Goal: Information Seeking & Learning: Learn about a topic

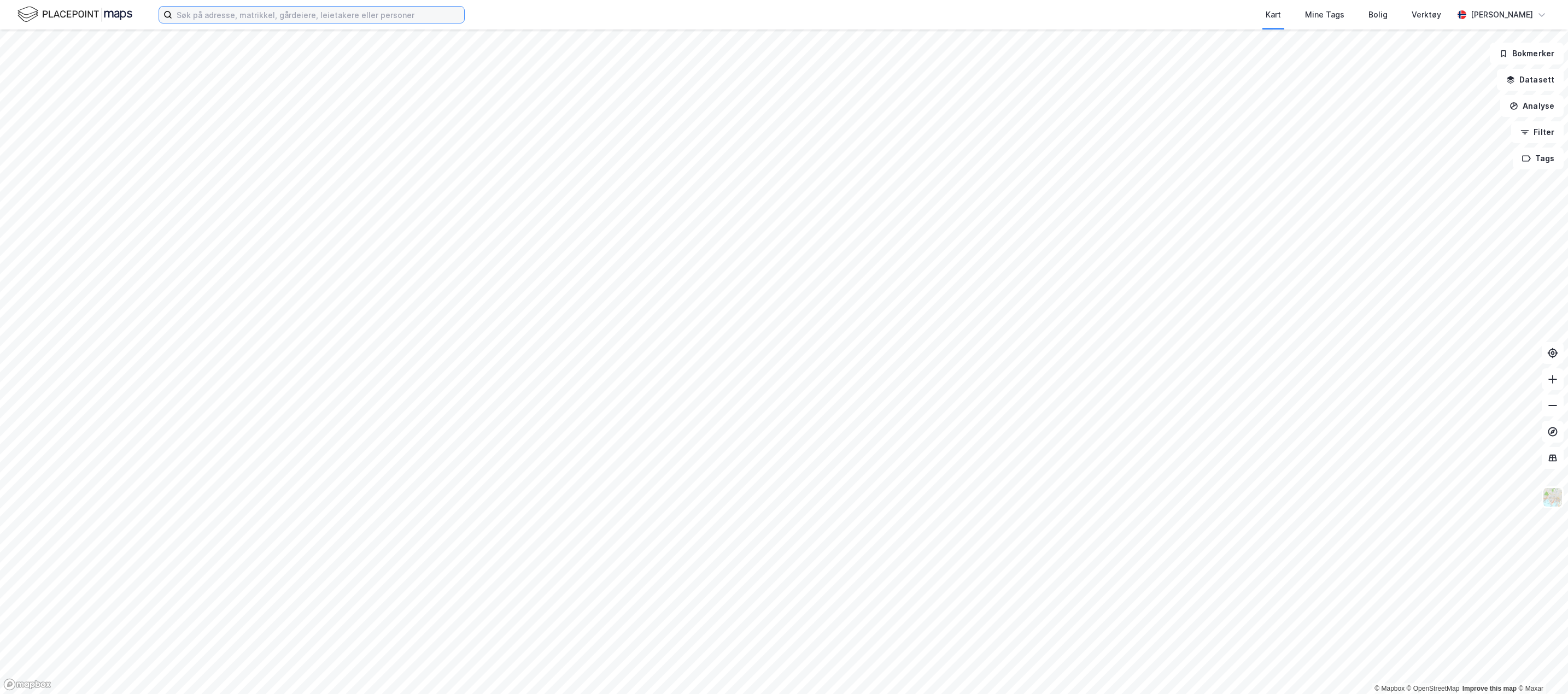
click at [194, 14] on input at bounding box center [319, 15] width 292 height 16
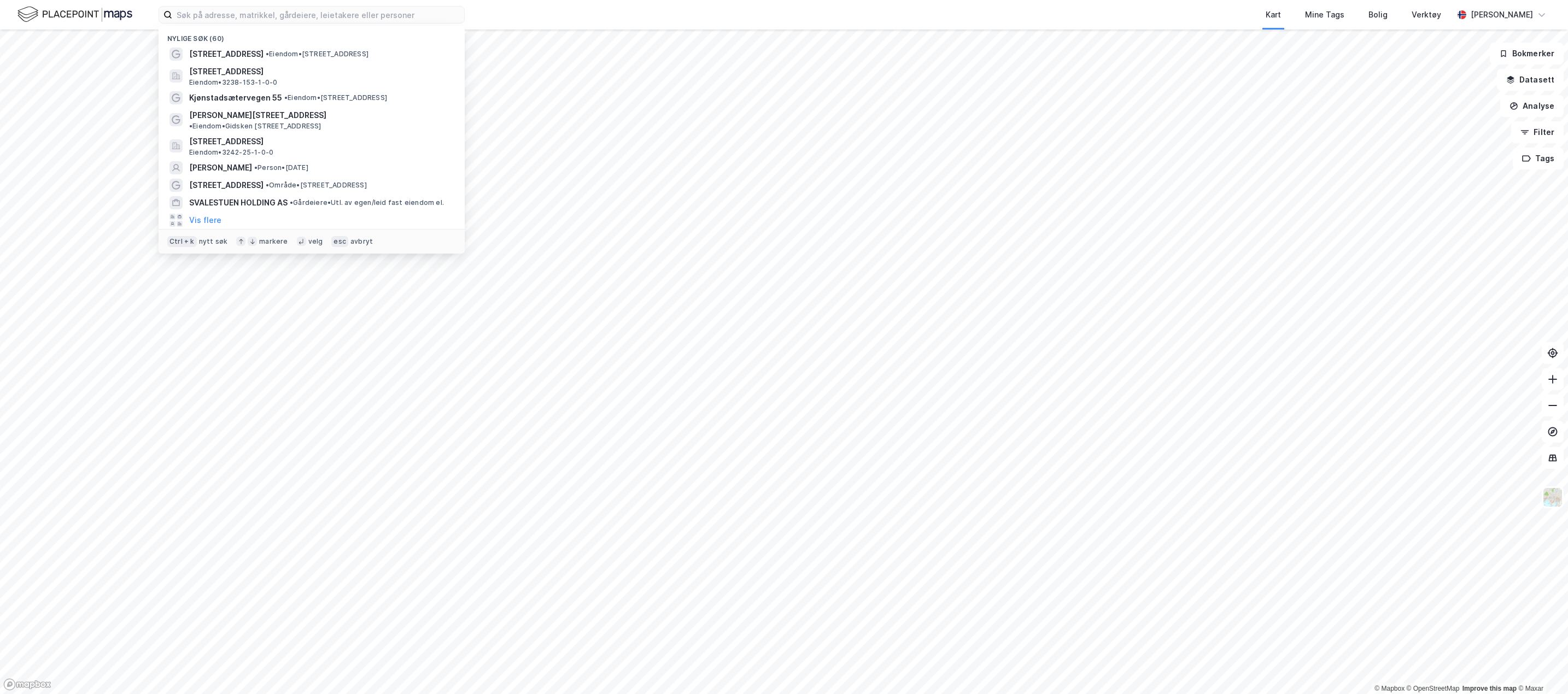
click at [251, 51] on span "[STREET_ADDRESS]" at bounding box center [226, 54] width 74 height 13
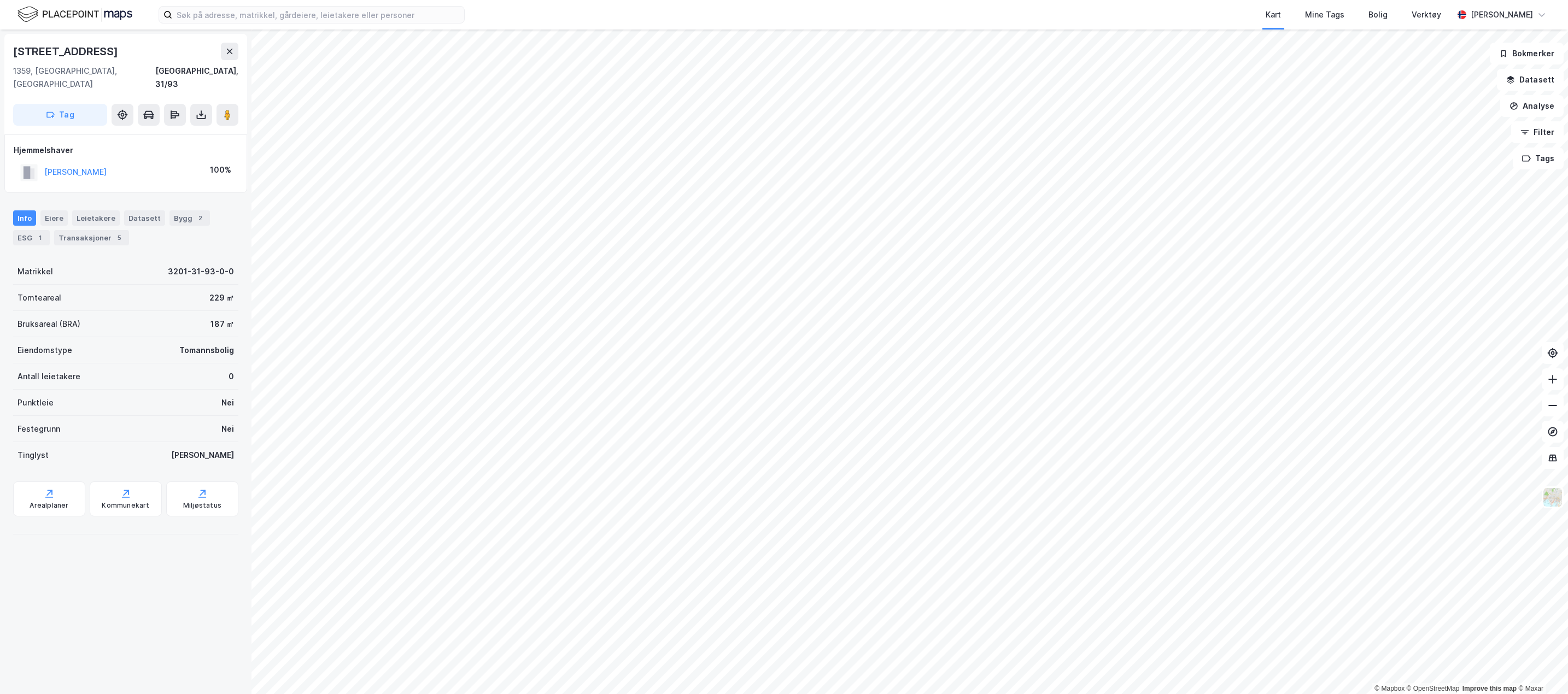
click at [170, 210] on div "Bygg 2" at bounding box center [190, 218] width 41 height 15
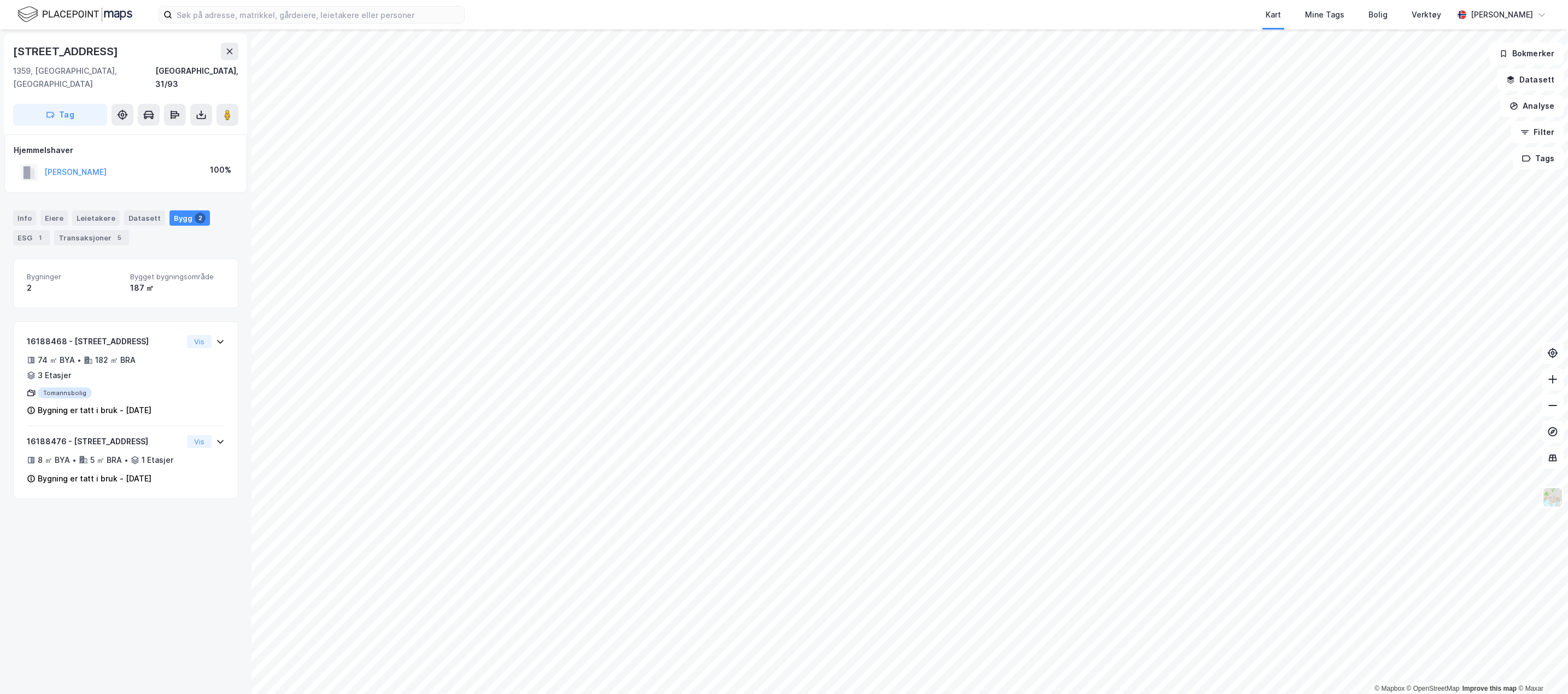
click at [31, 210] on div "Info" at bounding box center [24, 218] width 23 height 15
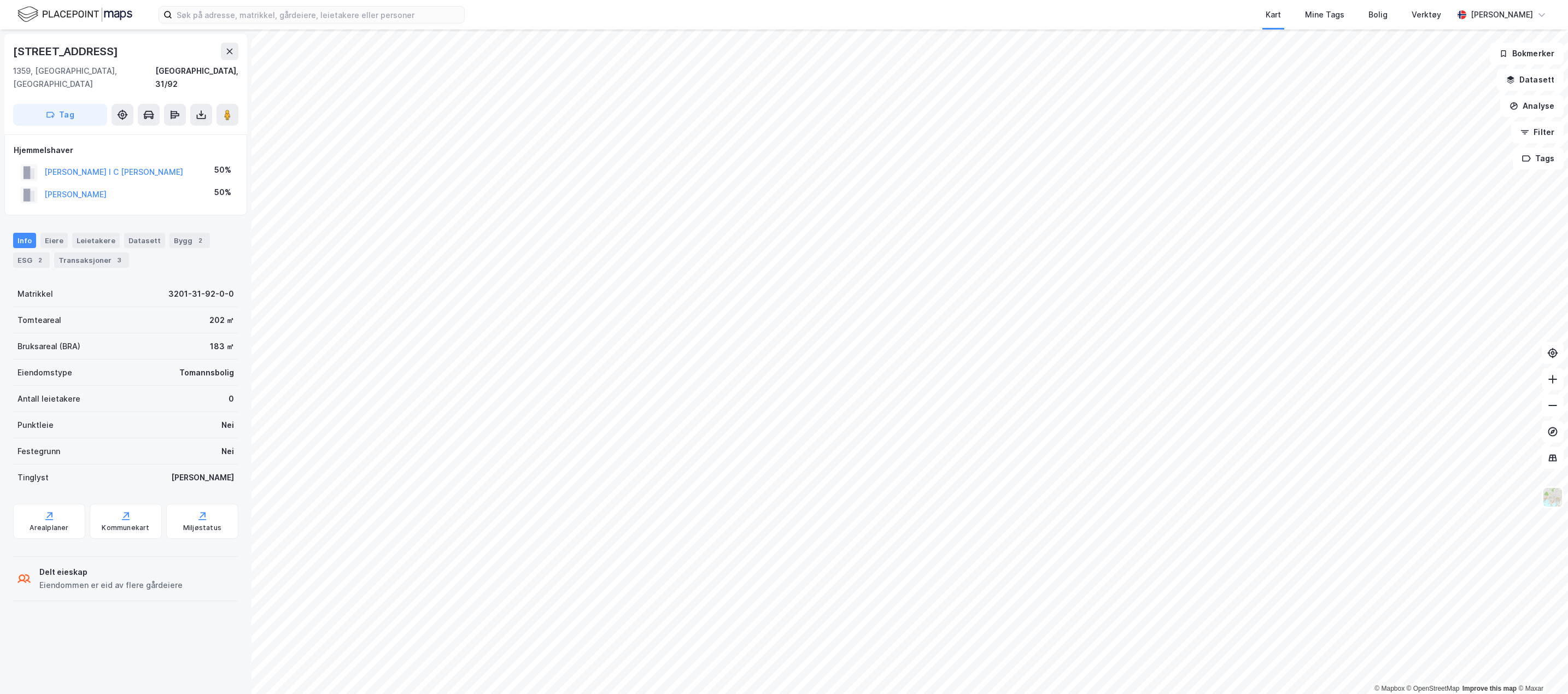
click at [116, 254] on div "3" at bounding box center [119, 260] width 11 height 11
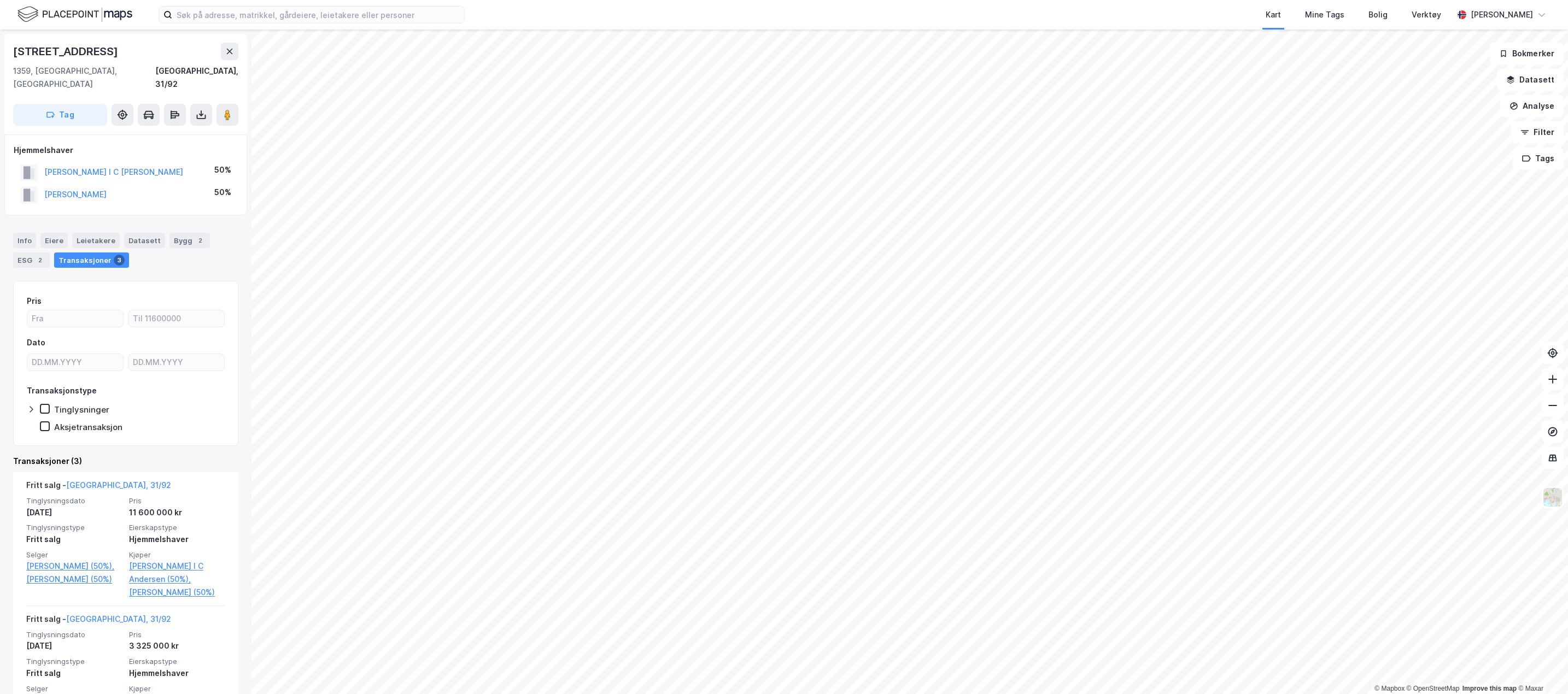
click at [173, 233] on div "Bygg 2" at bounding box center [190, 240] width 41 height 15
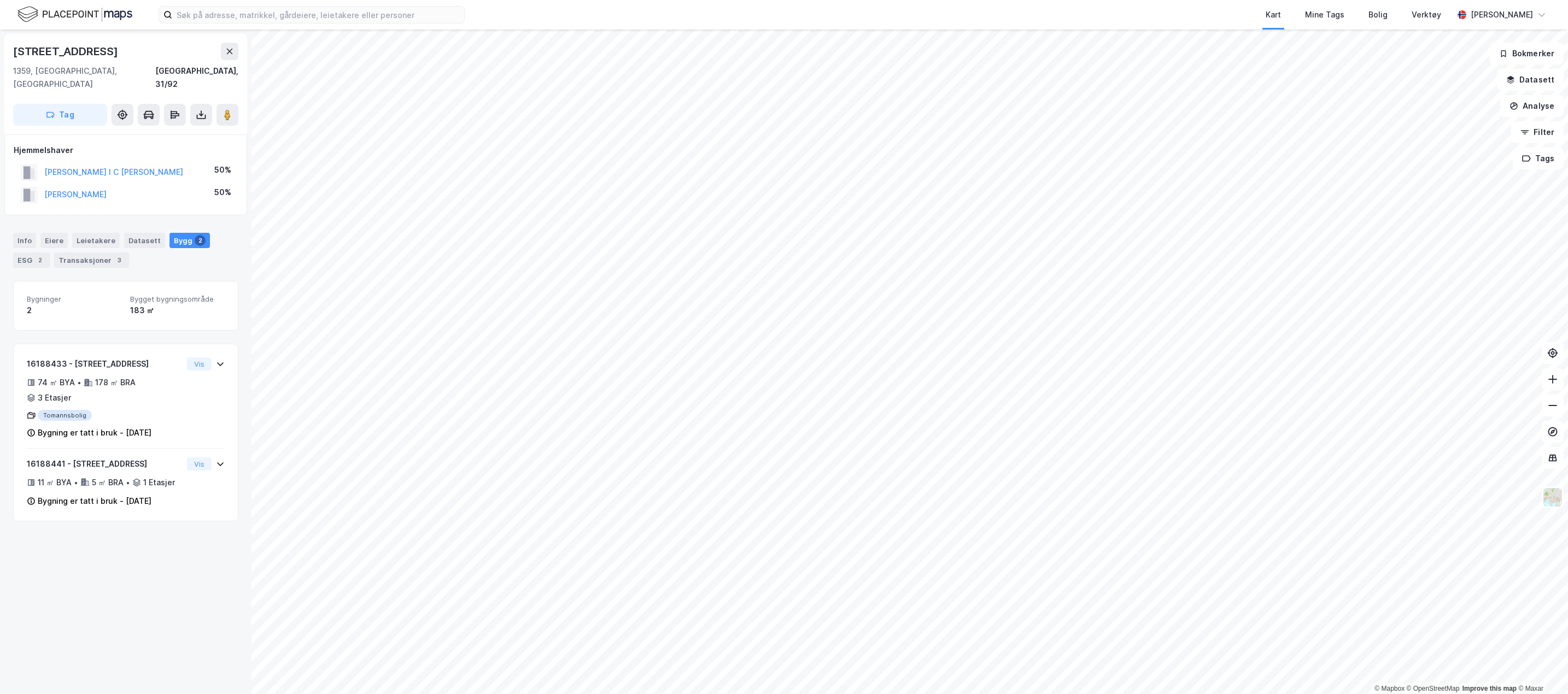
click at [142, 233] on div "Datasett" at bounding box center [145, 240] width 41 height 15
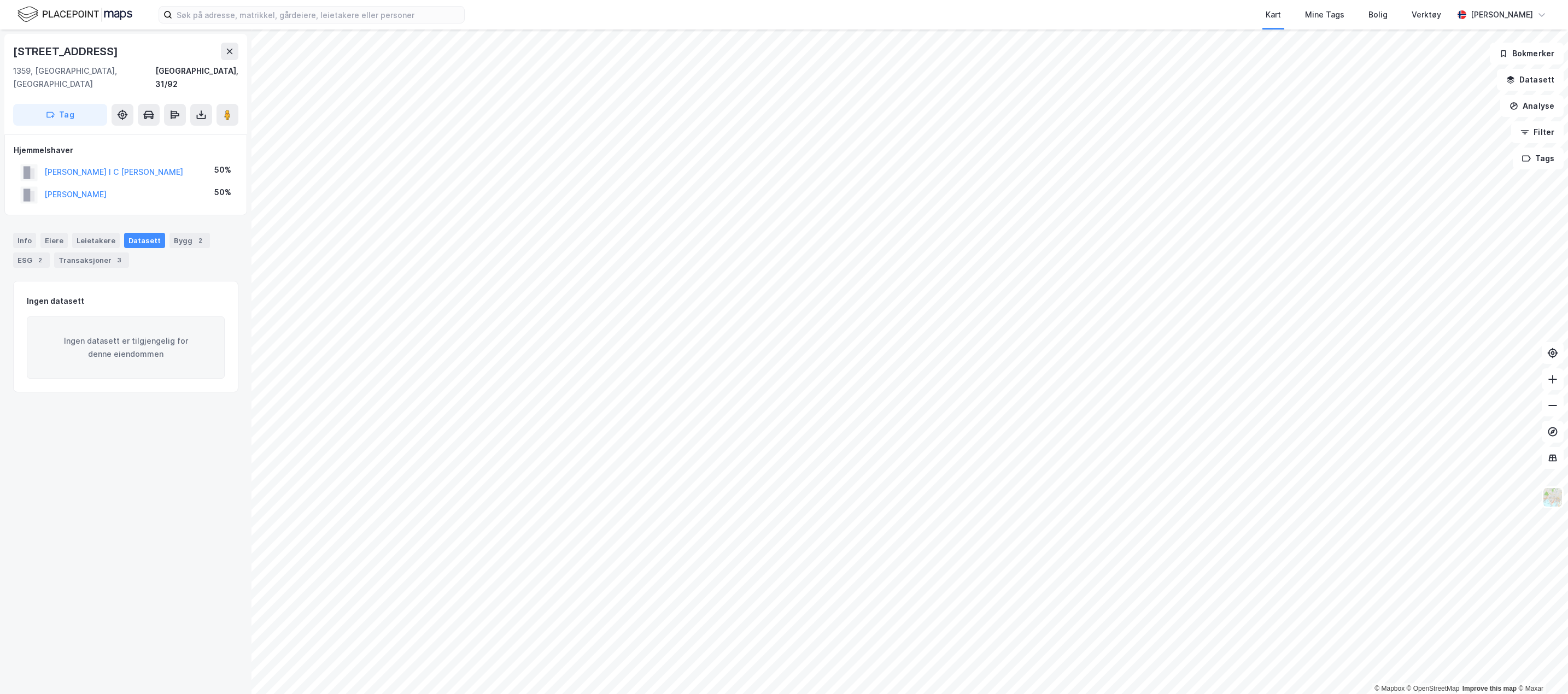
click at [106, 233] on div "Leietakere" at bounding box center [96, 240] width 47 height 15
click at [56, 220] on div "Info [PERSON_NAME] Datasett Bygg 2 ESG 2 Transaksjoner 3" at bounding box center [125, 246] width 251 height 52
click at [24, 233] on div "Info" at bounding box center [24, 240] width 23 height 15
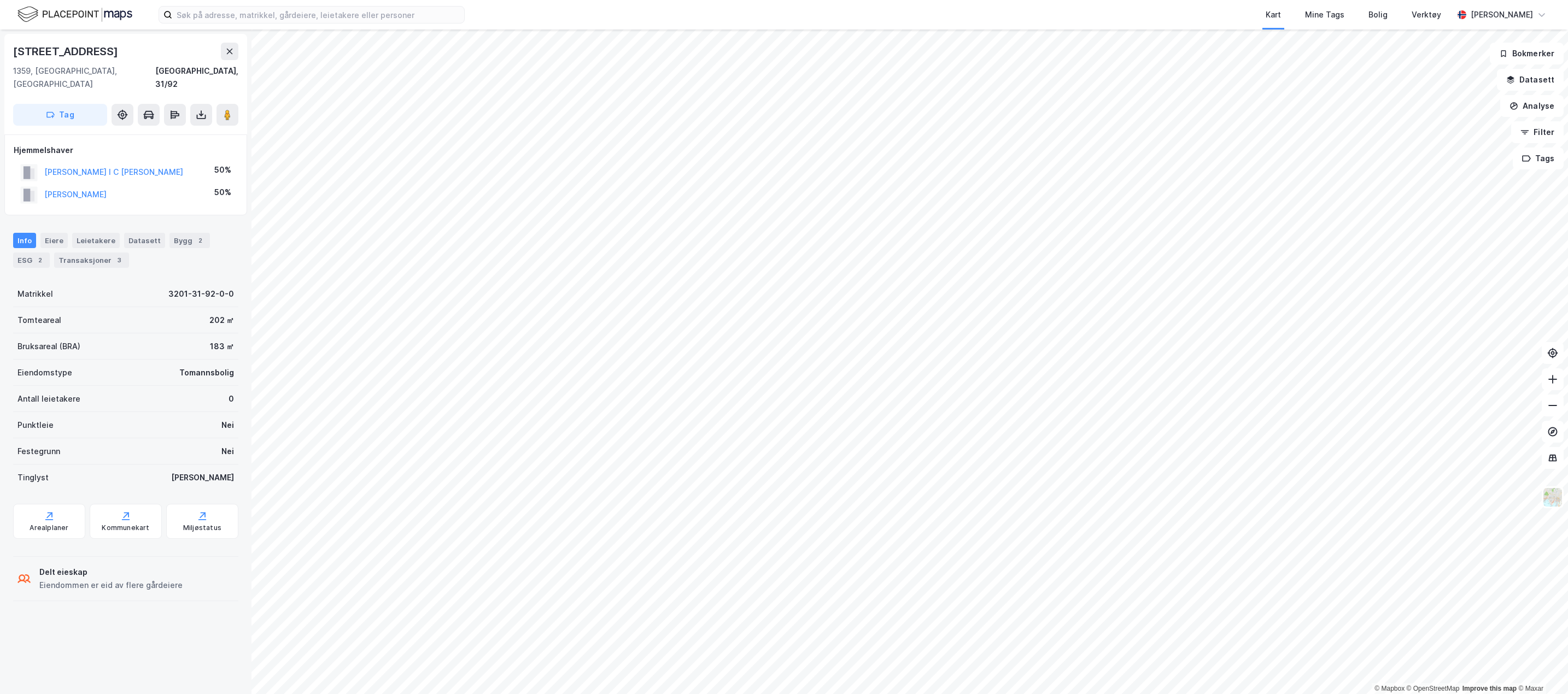
click at [204, 524] on div "Miljøstatus" at bounding box center [202, 528] width 38 height 9
click at [58, 233] on div "Eiere" at bounding box center [54, 240] width 27 height 15
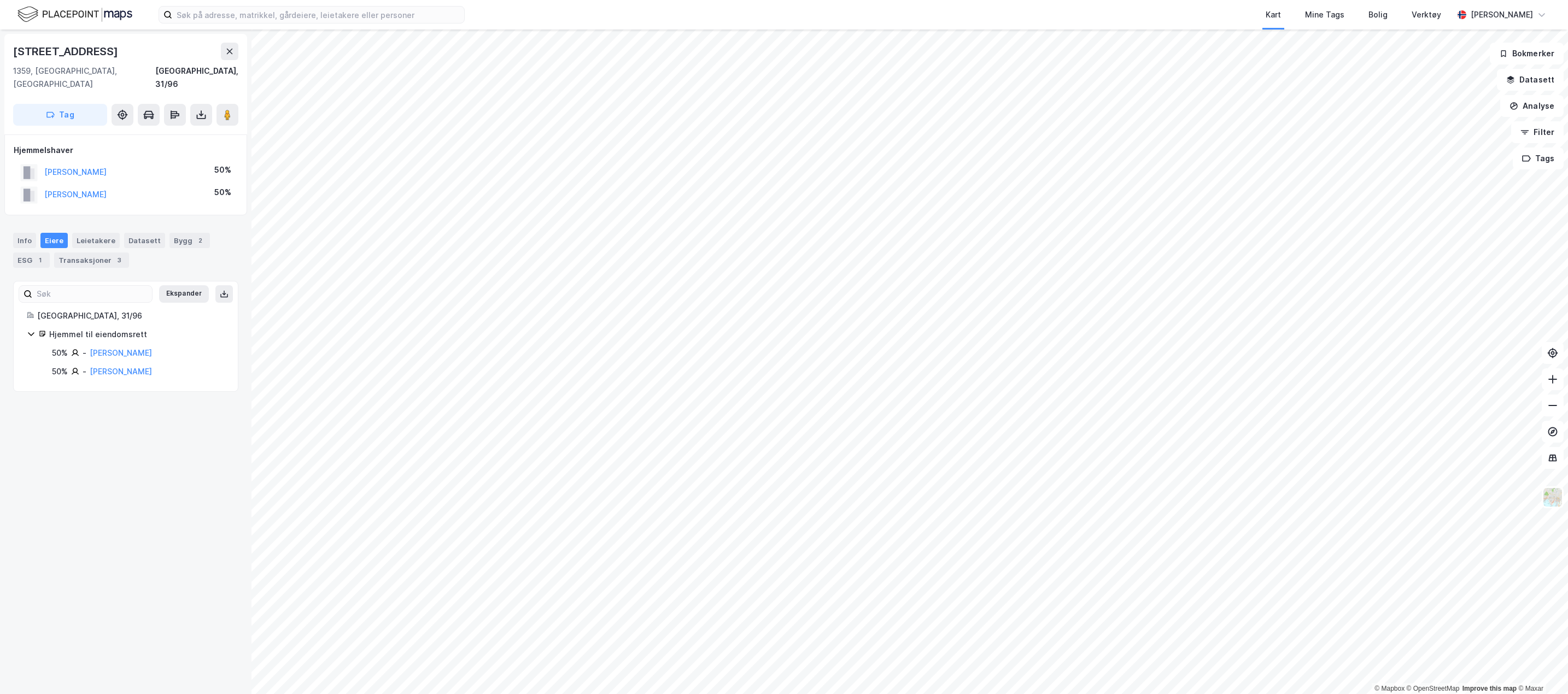
click at [85, 233] on div "Leietakere" at bounding box center [96, 240] width 47 height 15
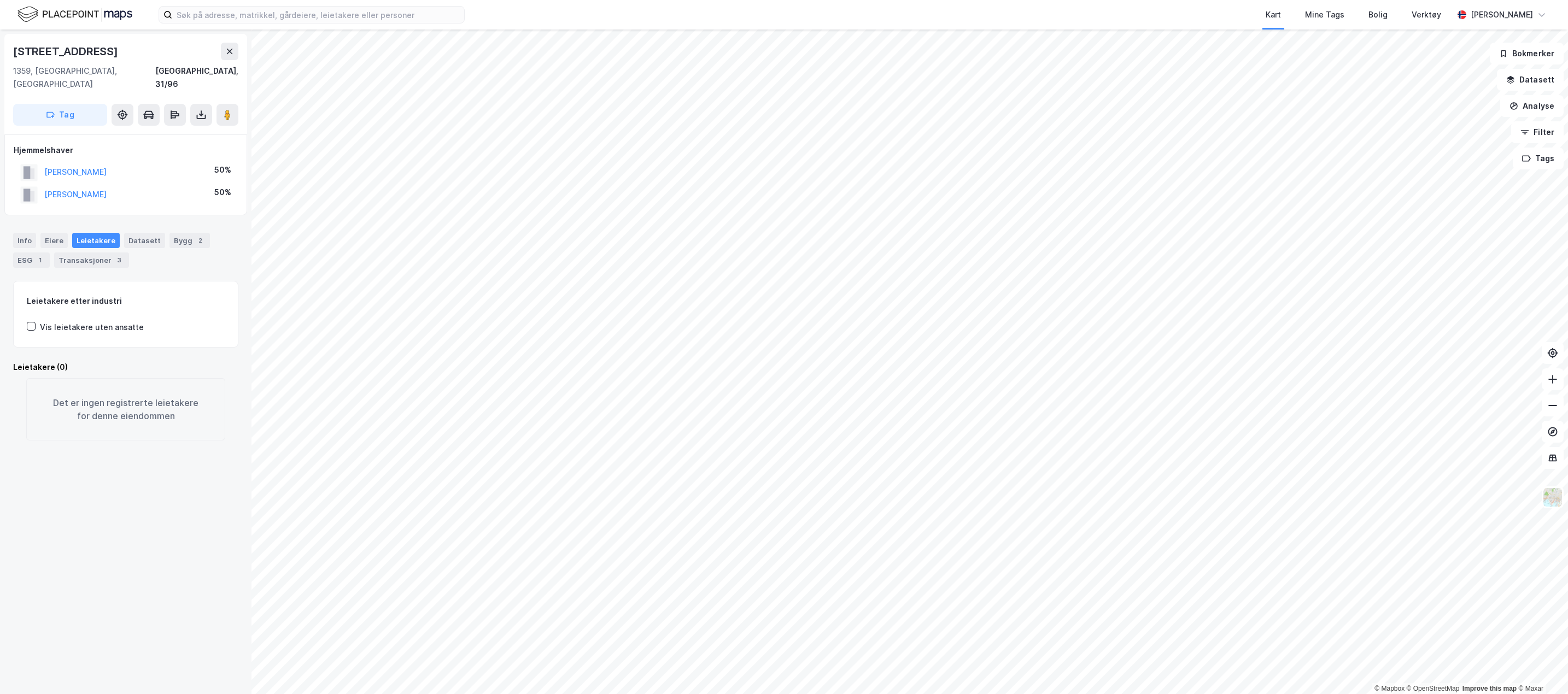
click at [160, 233] on div "Info [PERSON_NAME] Datasett Bygg 2 ESG 1 Transaksjoner 3" at bounding box center [125, 250] width 225 height 35
click at [173, 233] on div "Bygg 2" at bounding box center [190, 240] width 41 height 15
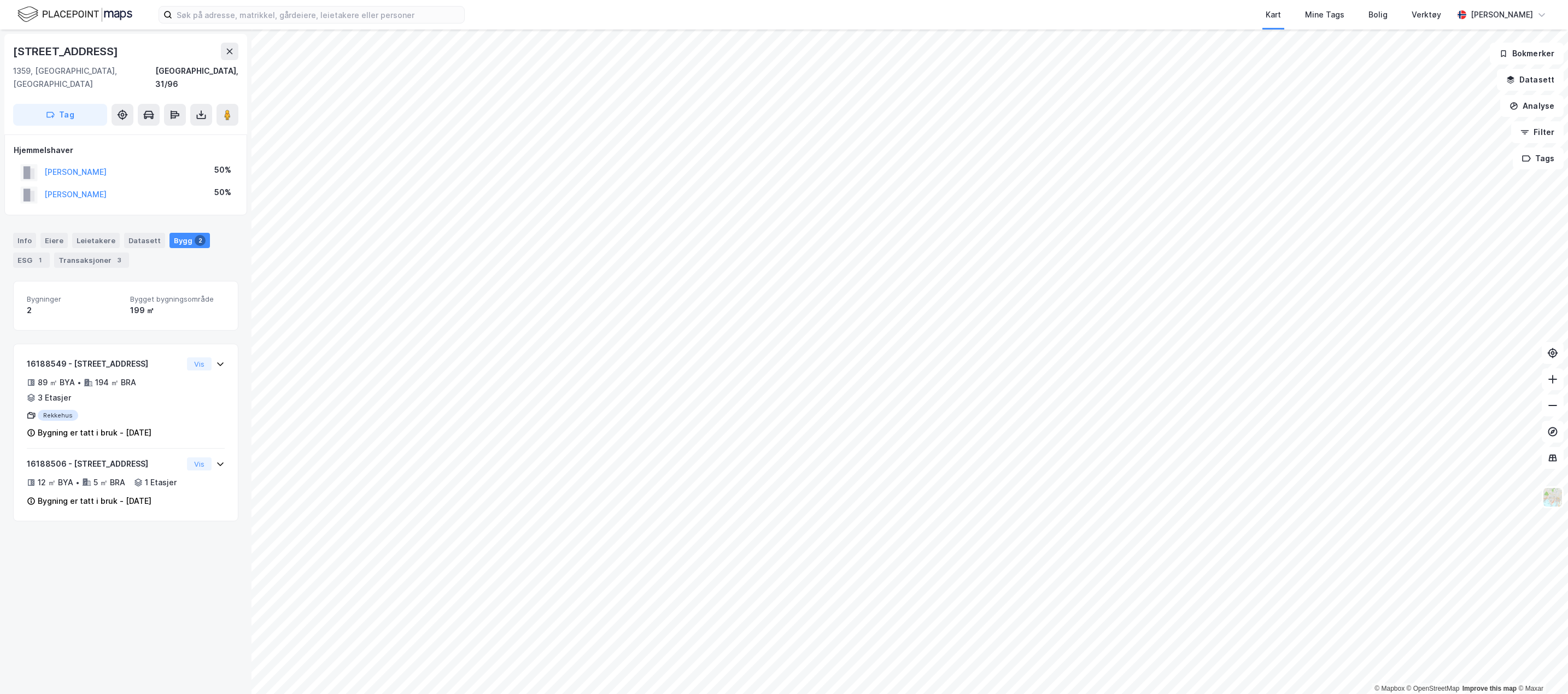
click at [27, 233] on div "Info" at bounding box center [24, 240] width 23 height 15
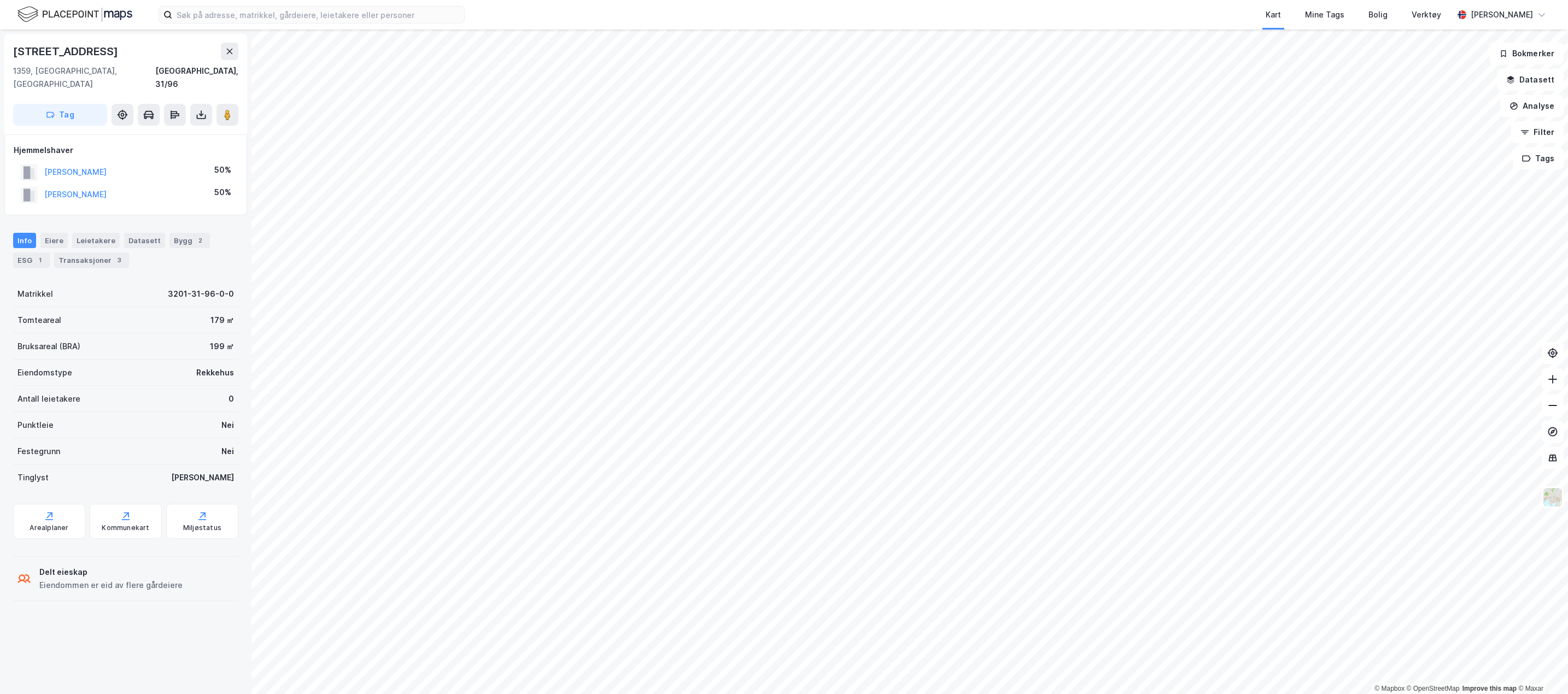
click at [98, 252] on div "Transaksjoner 3" at bounding box center [91, 260] width 75 height 15
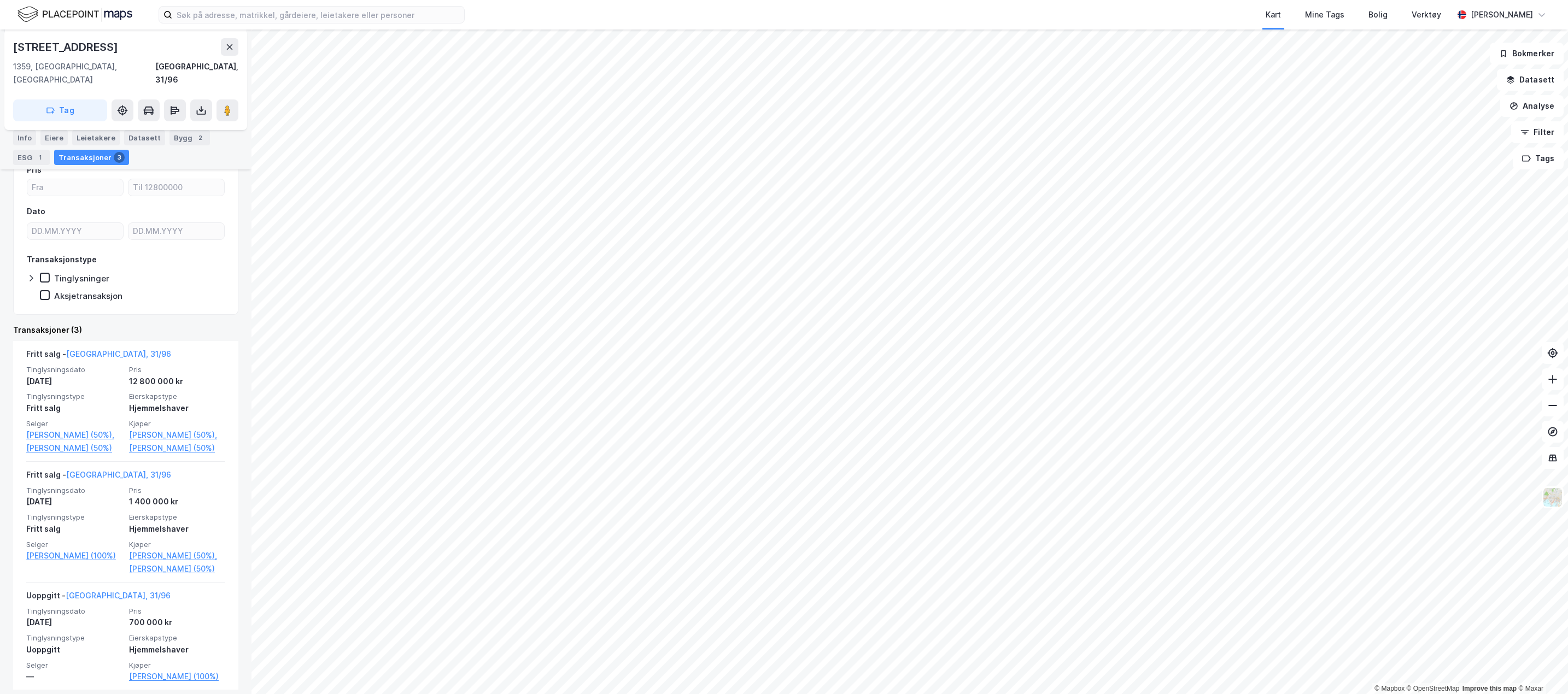
scroll to position [153, 0]
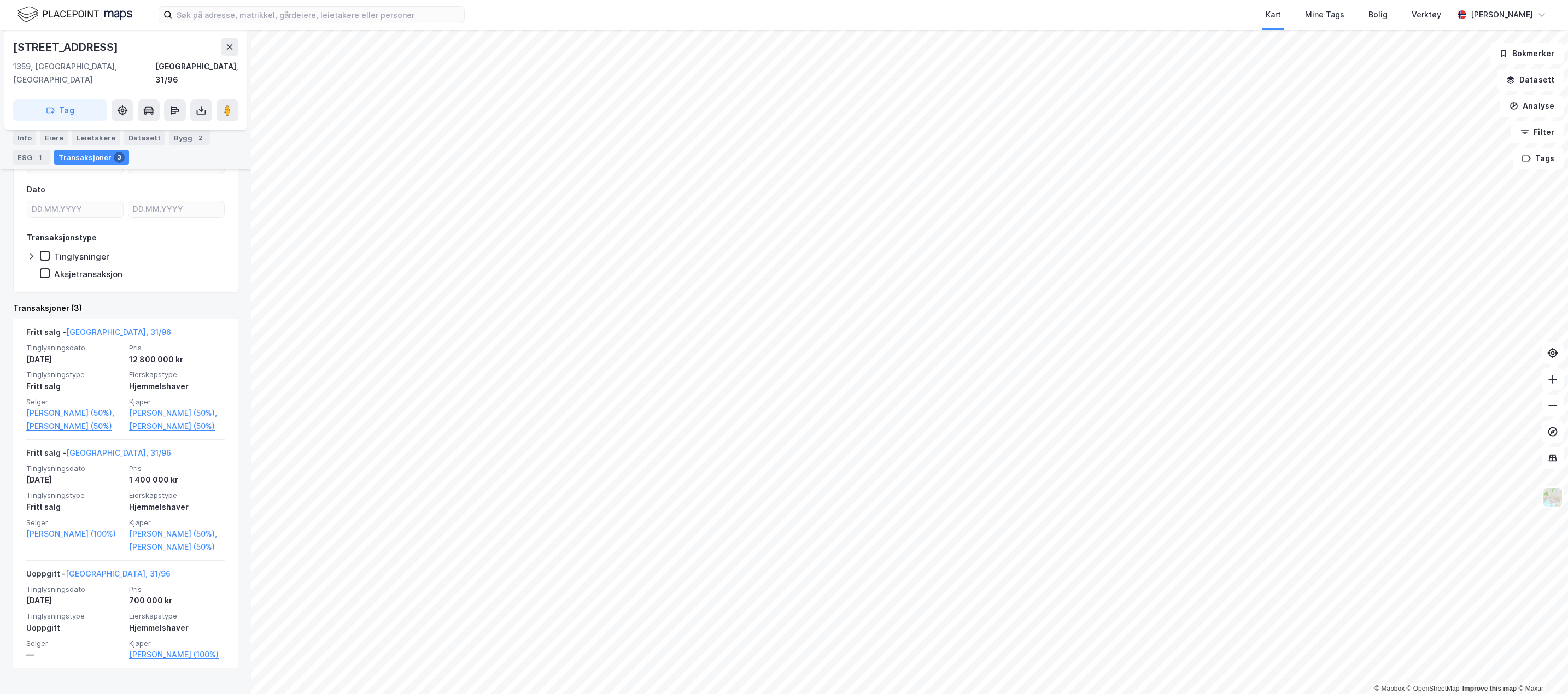
click at [198, 354] on div "Tinglysningsdato [DATE] Pris 12 800 000 kr Tinglysningstype Fritt salg Eierskap…" at bounding box center [126, 389] width 199 height 90
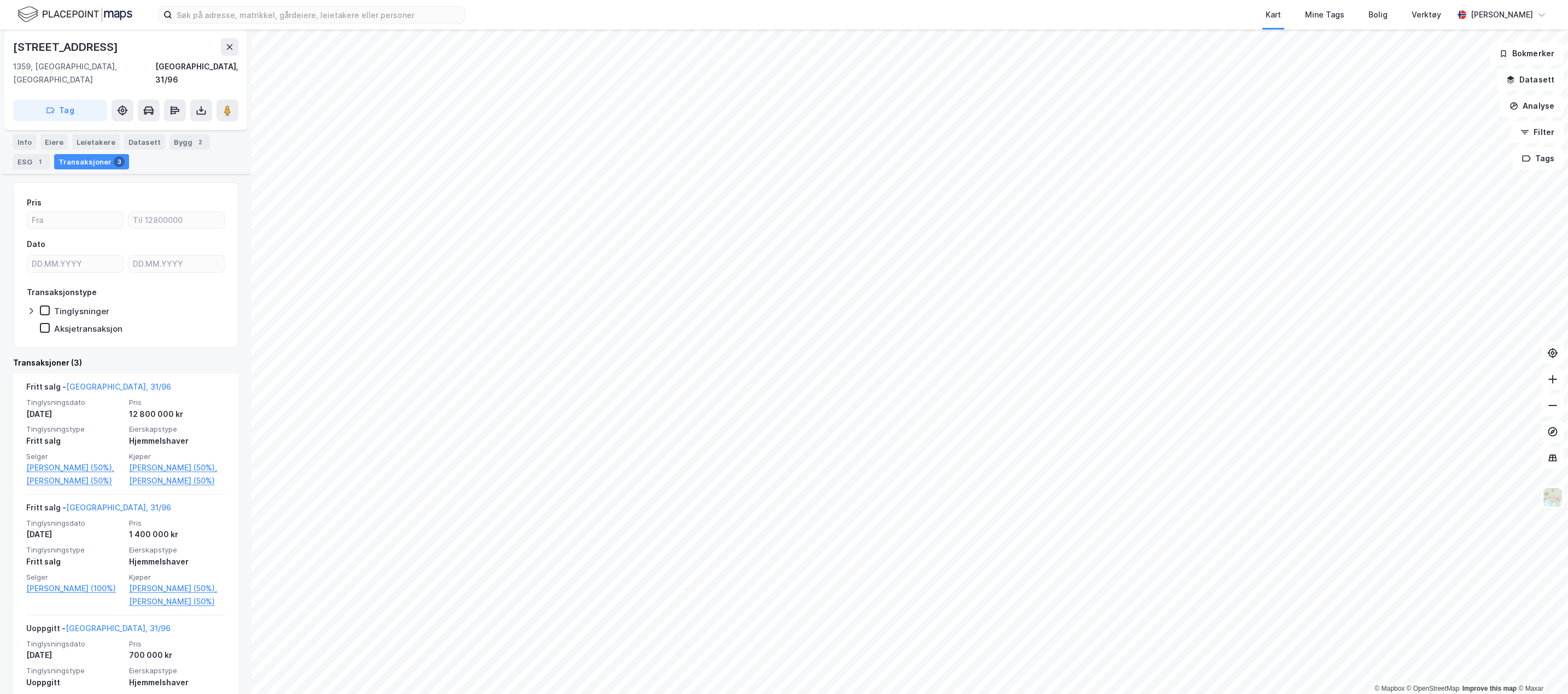
click at [183, 134] on div "Bygg 2" at bounding box center [190, 142] width 41 height 15
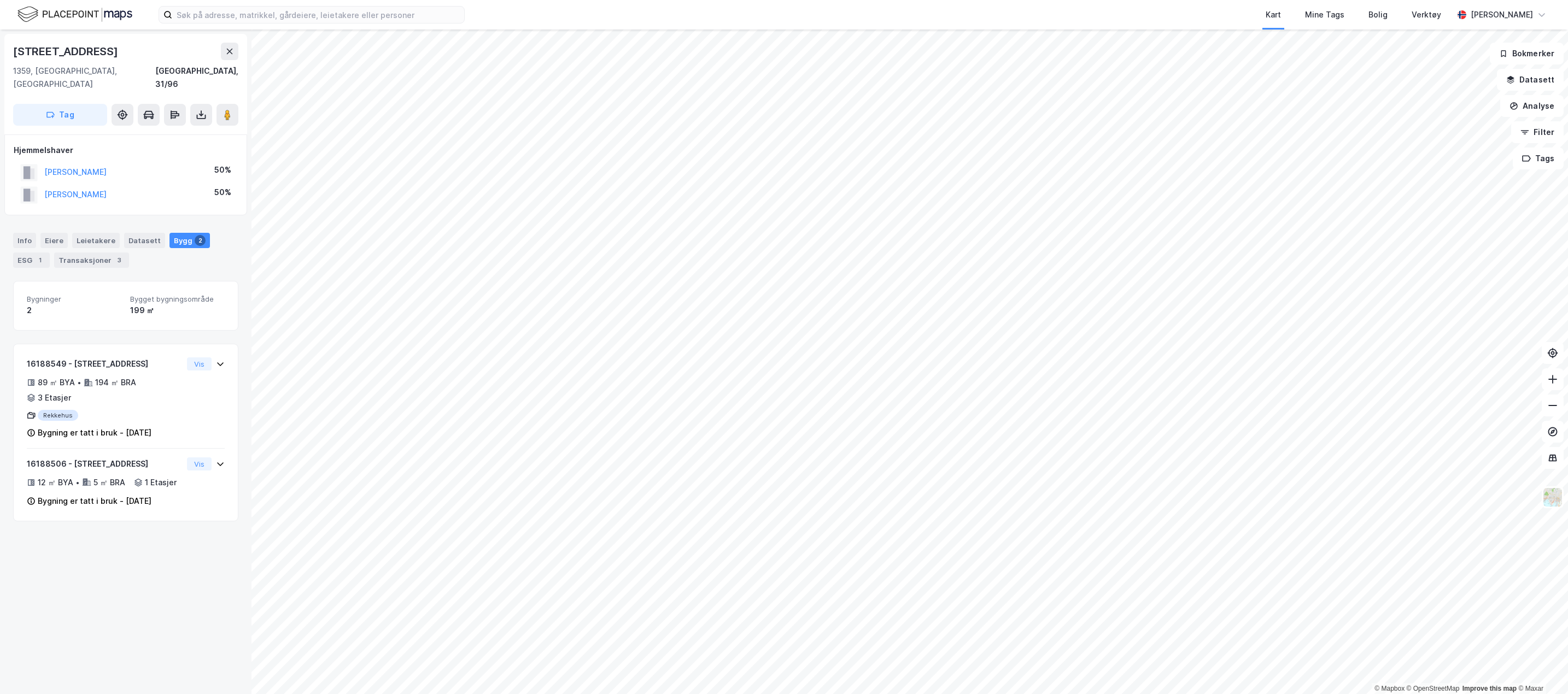
click at [110, 233] on div "Leietakere" at bounding box center [96, 240] width 47 height 15
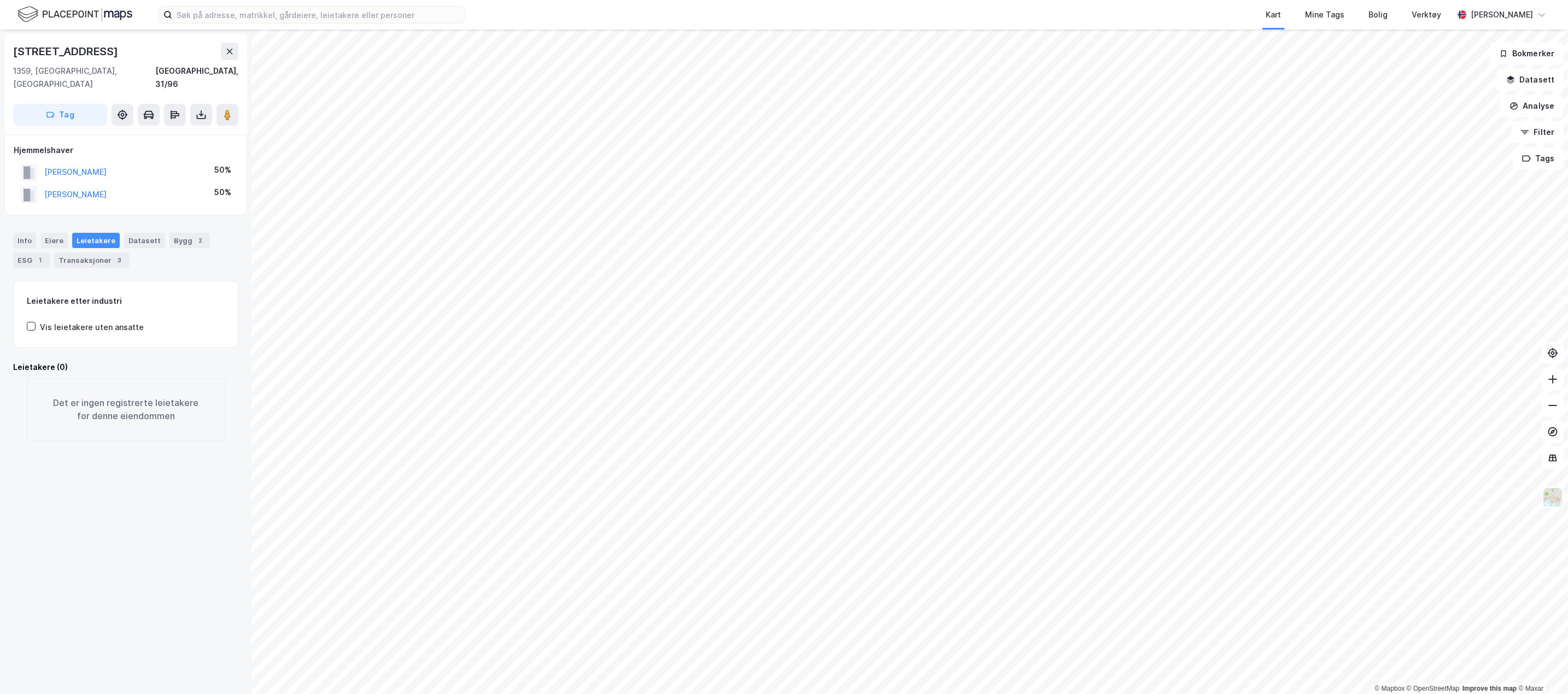
click at [55, 233] on div "Eiere" at bounding box center [54, 240] width 27 height 15
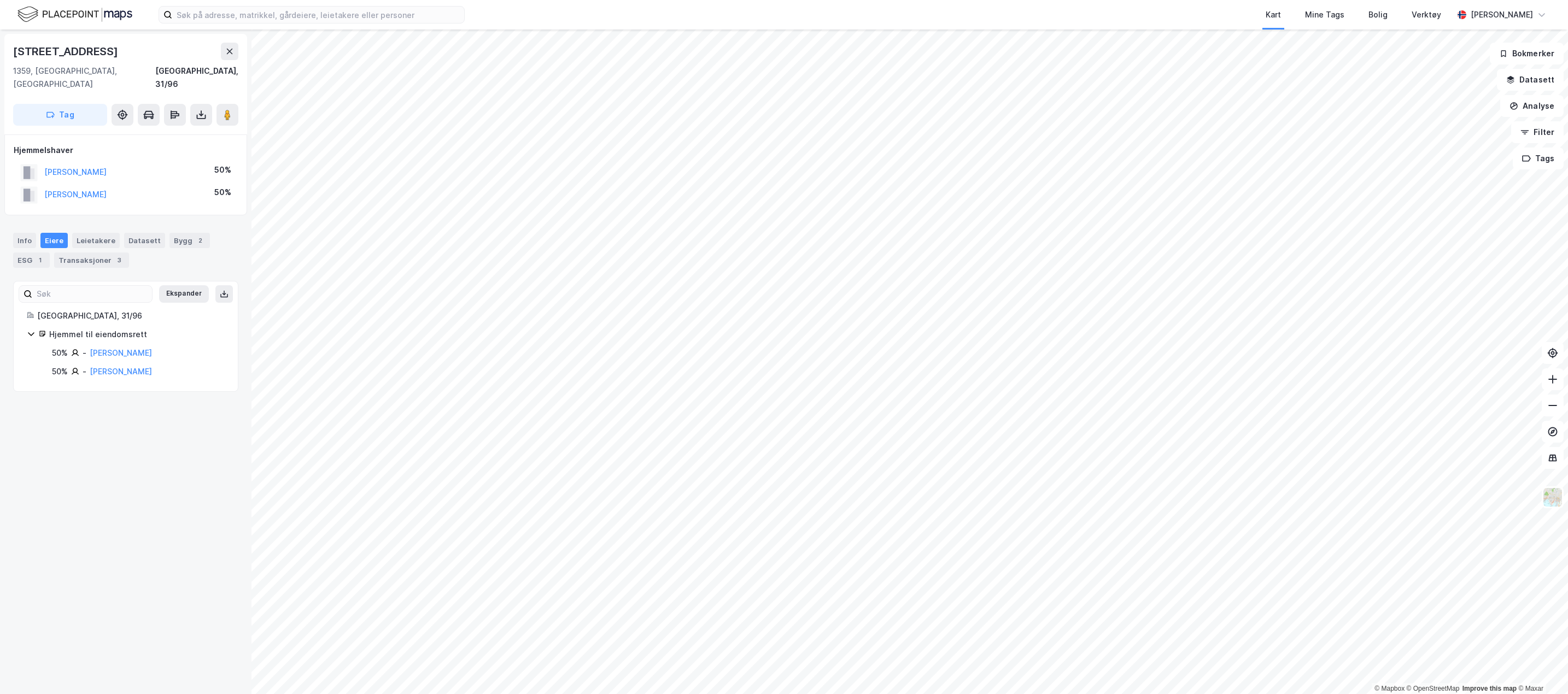
click at [24, 233] on div "Info" at bounding box center [24, 240] width 23 height 15
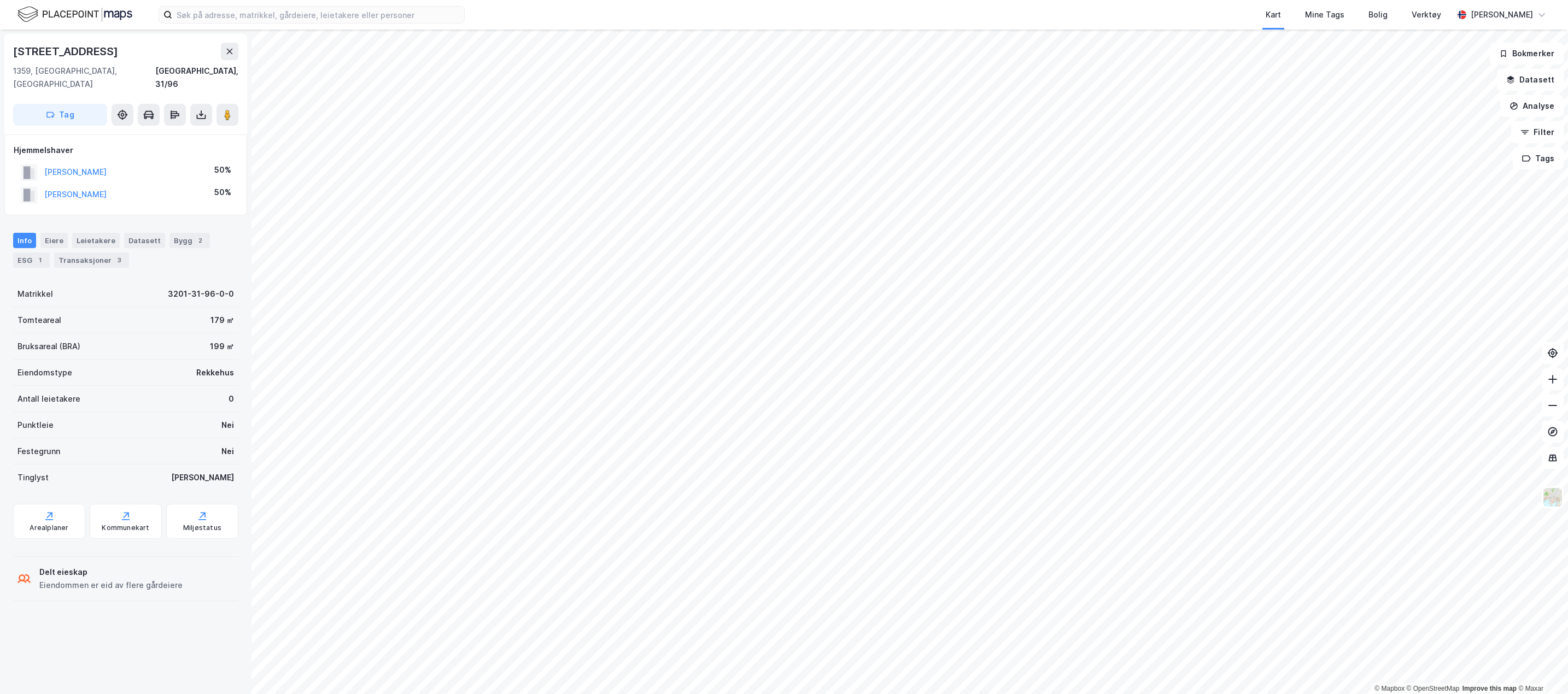
click at [58, 510] on div "Arealplaner" at bounding box center [49, 521] width 72 height 35
click at [157, 233] on div "Info [PERSON_NAME] Datasett Bygg 2 ESG 1 Transaksjoner 3" at bounding box center [125, 250] width 225 height 35
click at [152, 233] on div "Datasett" at bounding box center [145, 240] width 41 height 15
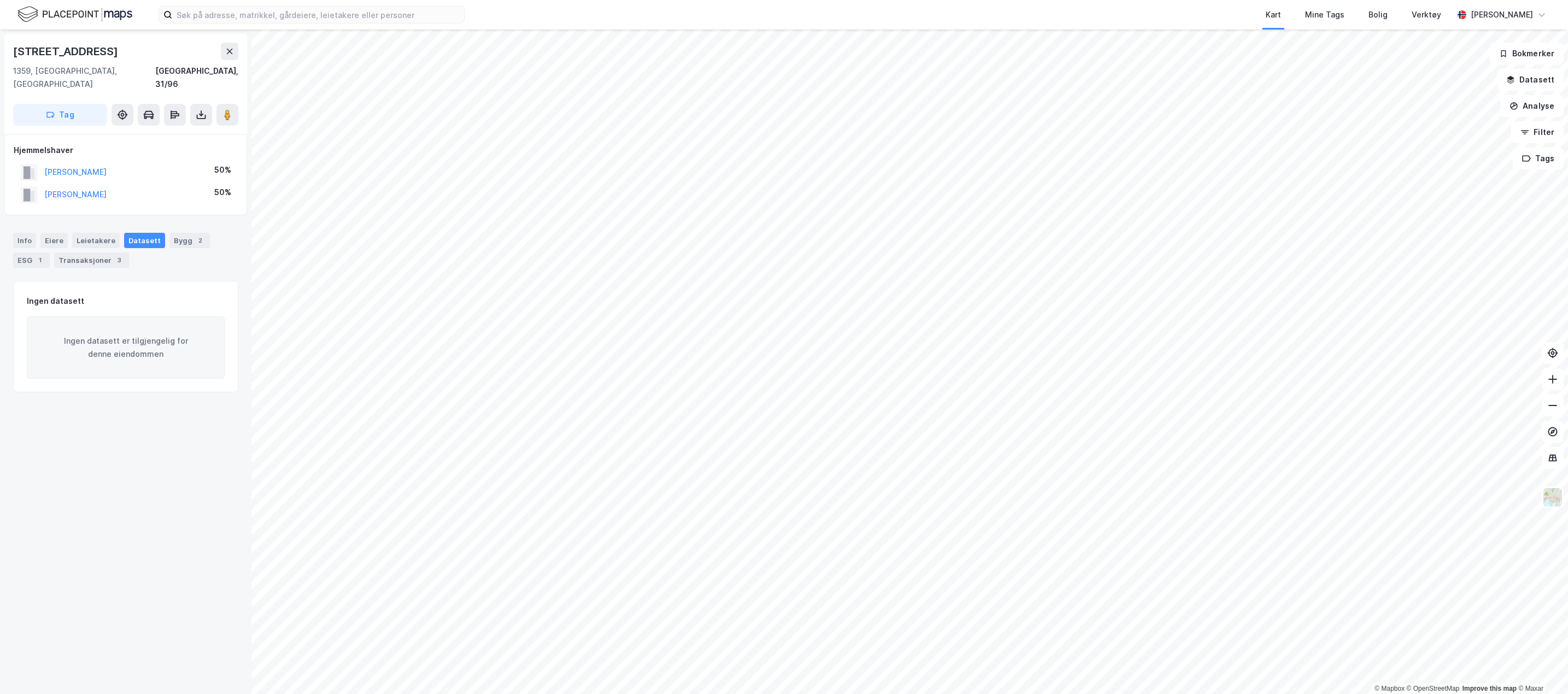
click at [191, 234] on div "Bygg 2" at bounding box center [190, 240] width 41 height 15
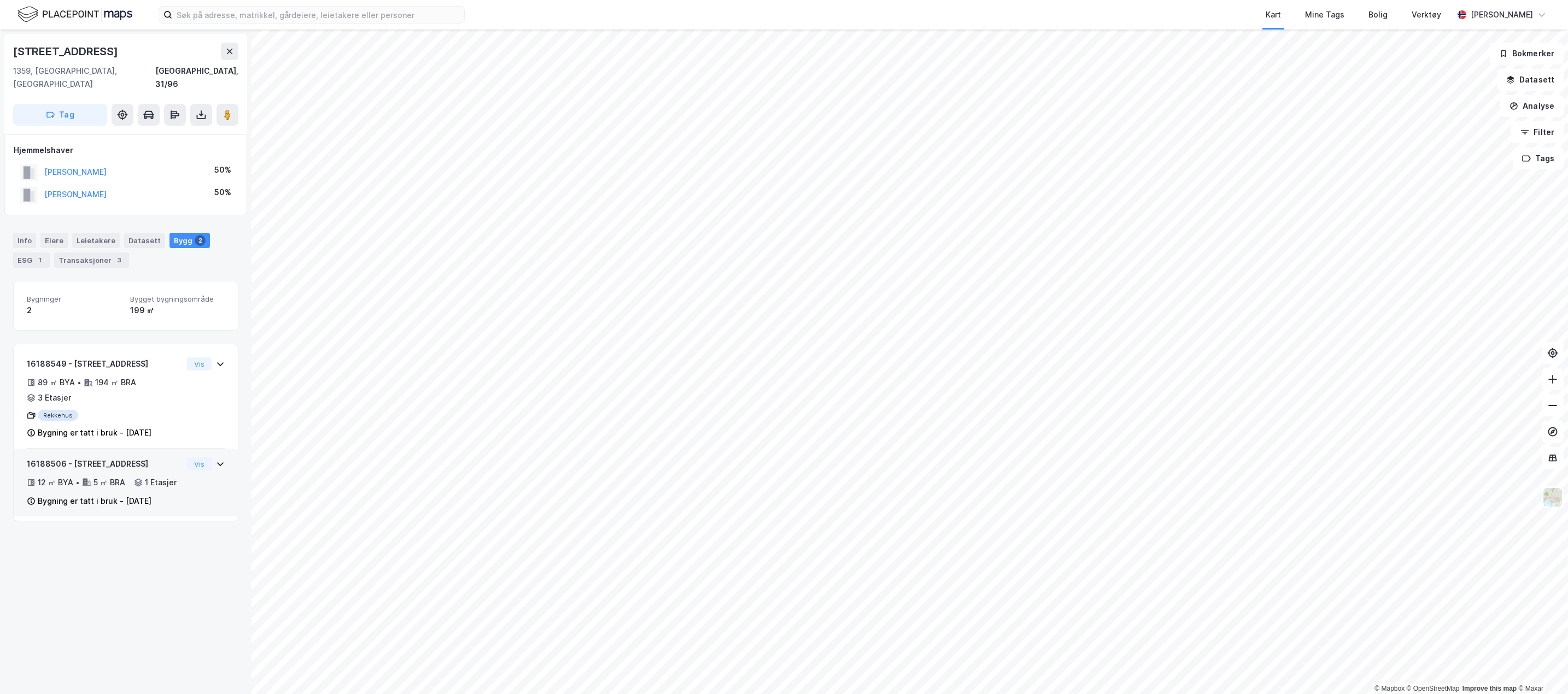
click at [204, 485] on div "16188506 - Sagtomtveien 37 12 ㎡ BYA • 5 ㎡ BRA • 1 Etasjer Bygning er tatt i bru…" at bounding box center [125, 487] width 198 height 59
click at [204, 482] on div "16188506 - Sagtomtveien 37 12 ㎡ BYA • 5 ㎡ BRA • 1 Etasjer Bygning er tatt i bru…" at bounding box center [125, 487] width 198 height 59
click at [83, 252] on div "Transaksjoner 3" at bounding box center [91, 260] width 75 height 15
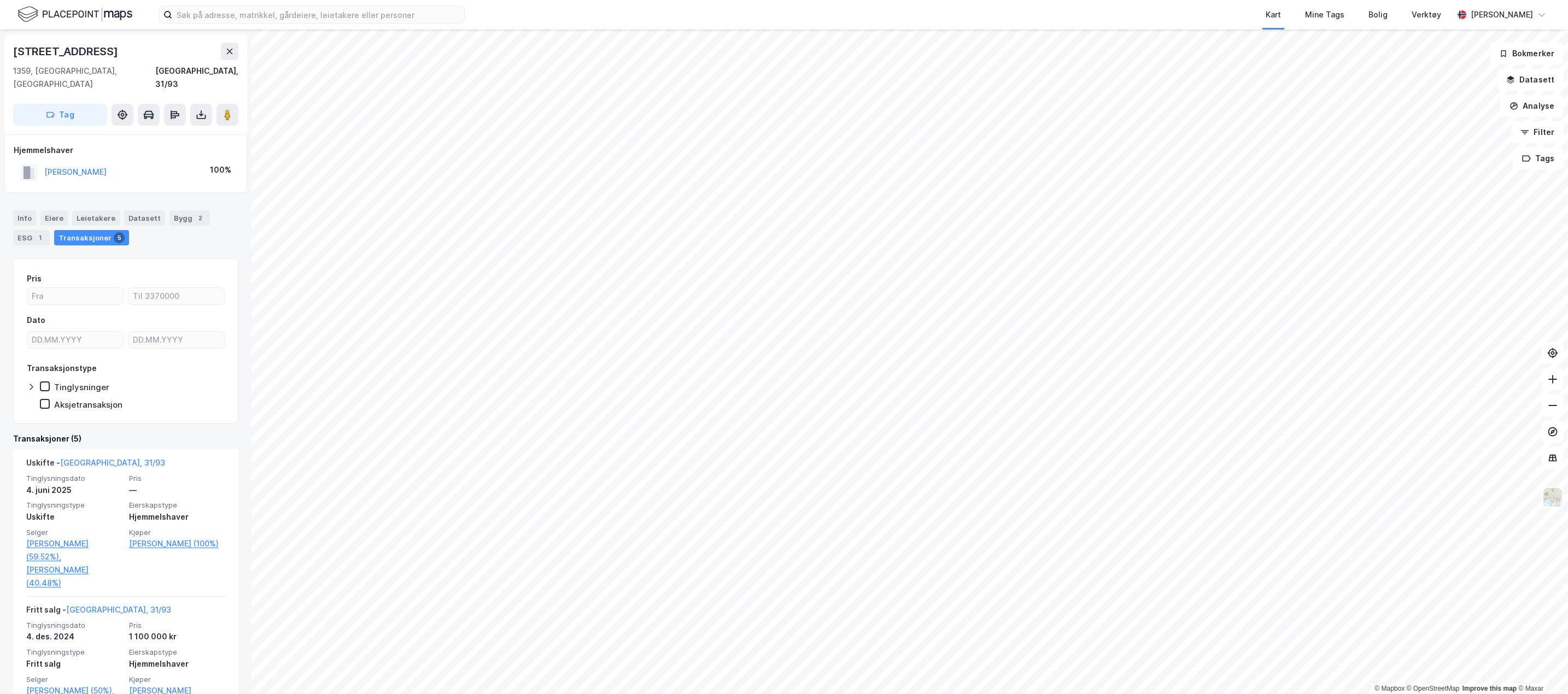
click at [195, 212] on div "2" at bounding box center [200, 218] width 11 height 11
